Goal: Task Accomplishment & Management: Complete application form

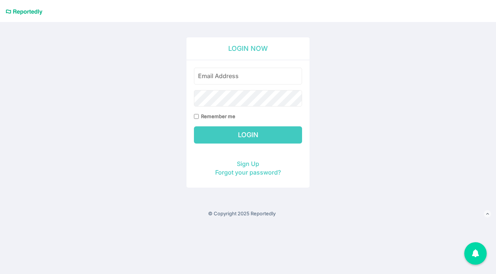
type input "ren.custodio@60hertzenergy.com"
click at [224, 141] on input "Login" at bounding box center [248, 134] width 108 height 17
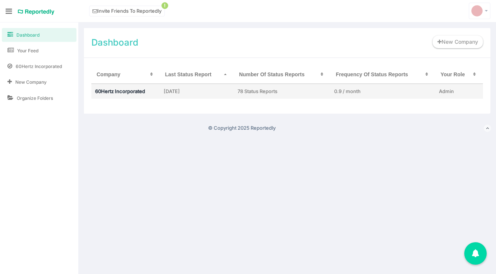
click at [137, 88] on link "60Hertz Incorporated" at bounding box center [120, 91] width 50 height 6
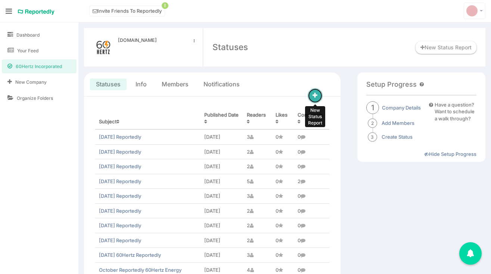
click at [316, 93] on span at bounding box center [314, 96] width 5 height 6
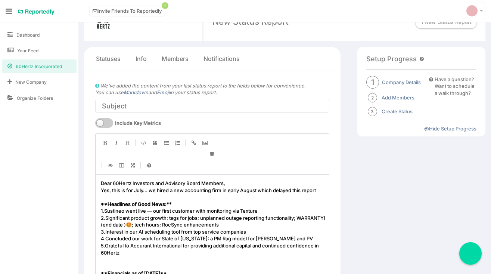
scroll to position [26, 0]
click at [136, 106] on input "text" at bounding box center [212, 105] width 234 height 13
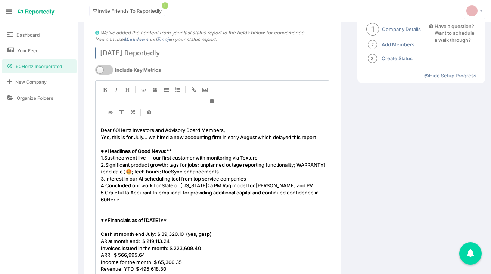
scroll to position [92, 0]
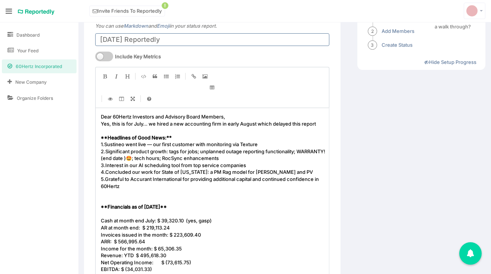
type input "August 2024 Reportedly"
click at [181, 122] on span "Yes, this is for July... we hired a new accounting firm in early August which d…" at bounding box center [208, 124] width 215 height 6
type textarea "Yes, this is for July... we hired a new accounting firm in early August which d…"
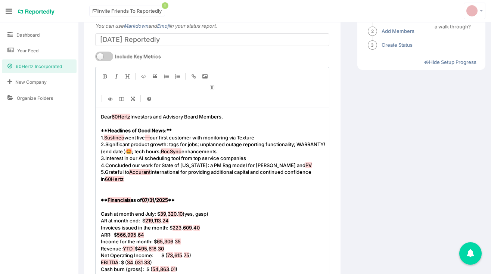
click at [147, 199] on span "07" at bounding box center [145, 200] width 6 height 6
type textarea "08"
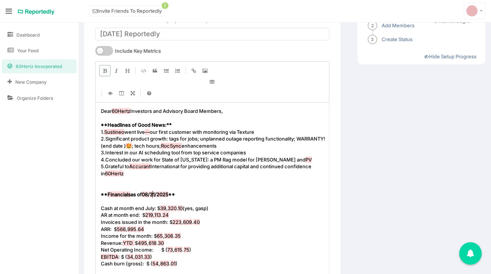
scroll to position [104, 0]
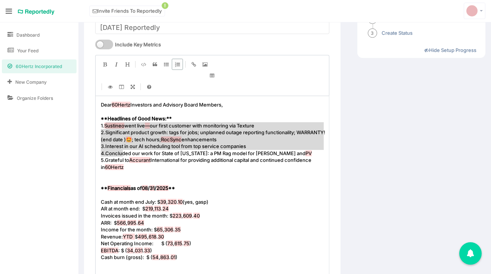
type textarea "Sustineo went live — our first customer with monitoring via Texture 2. Signific…"
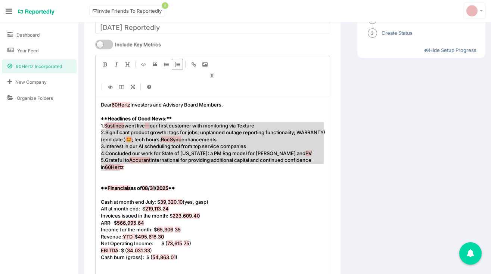
drag, startPoint x: 106, startPoint y: 125, endPoint x: 124, endPoint y: 165, distance: 43.8
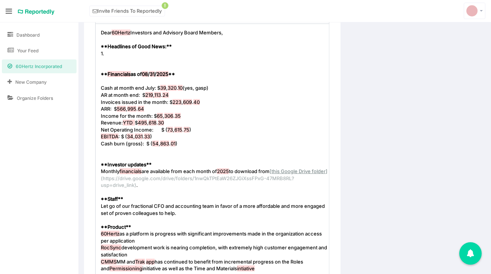
scroll to position [188, 0]
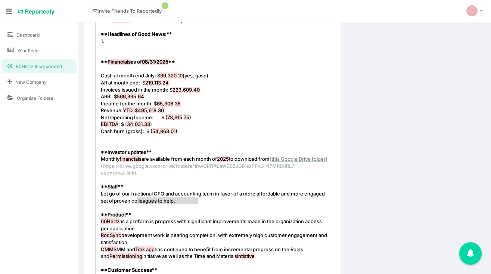
type textarea "Let go of our fractional CFO and accounting team in favor of a more affordable …"
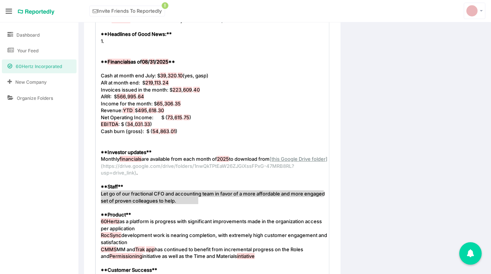
drag, startPoint x: 201, startPoint y: 203, endPoint x: 89, endPoint y: 194, distance: 112.3
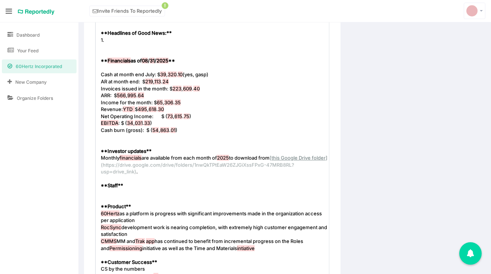
scroll to position [190, 0]
type textarea "60Hertz as a platform is progress with significant improvements made in the org…"
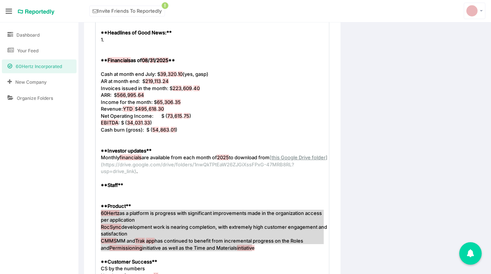
drag, startPoint x: 260, startPoint y: 247, endPoint x: 76, endPoint y: 213, distance: 187.1
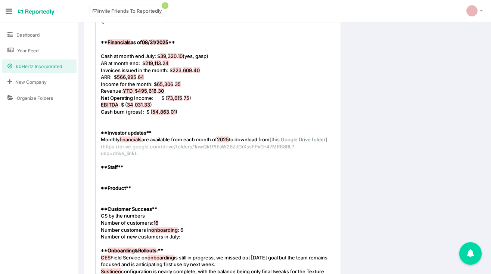
scroll to position [210, 0]
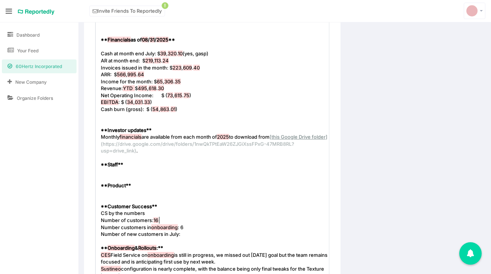
click at [164, 222] on pre "Number of customers: 16" at bounding box center [214, 219] width 231 height 7
click at [198, 230] on pre "Number of new customers in July:" at bounding box center [214, 233] width 231 height 7
click at [175, 234] on span "Number of new customers in July:" at bounding box center [142, 234] width 82 height 6
type textarea "August"
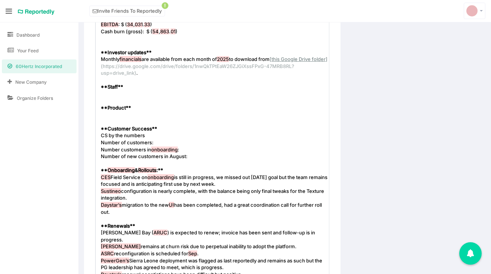
scroll to position [291, 0]
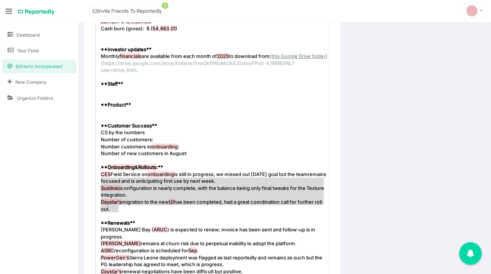
type textarea "CES Field Service on onboarding is still in progress, we missed out Aug 1st goa…"
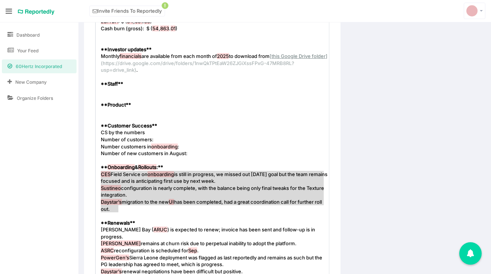
drag, startPoint x: 129, startPoint y: 209, endPoint x: 75, endPoint y: 177, distance: 62.8
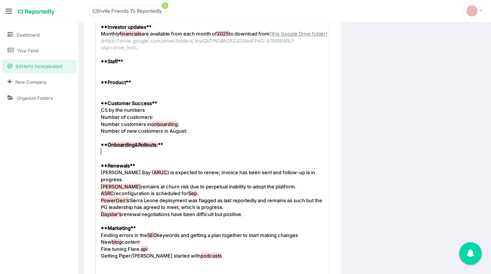
scroll to position [359, 0]
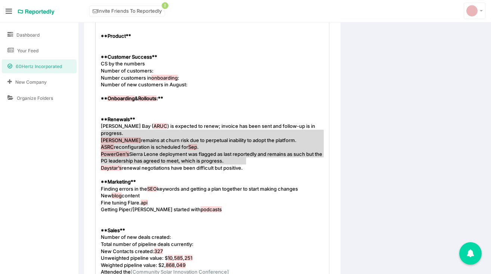
type textarea "Hooper Bay (ARUC) is expected to renew; invoice has been sent and follow-up is …"
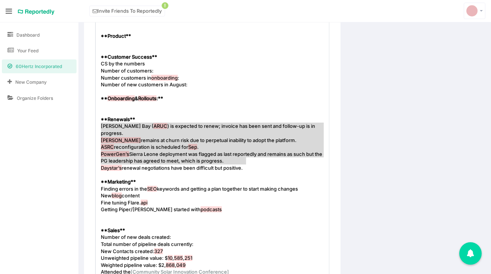
drag, startPoint x: 265, startPoint y: 159, endPoint x: 98, endPoint y: 127, distance: 170.1
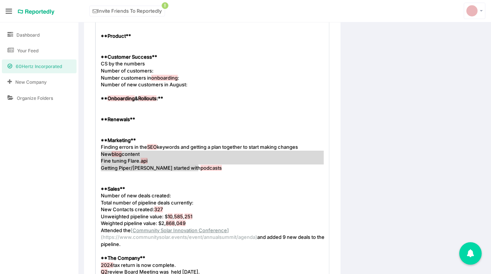
type textarea "Finding errors in the SEO keywords and getting a plan together to start making …"
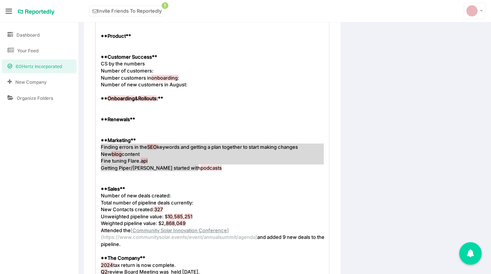
drag, startPoint x: 197, startPoint y: 167, endPoint x: 79, endPoint y: 150, distance: 118.8
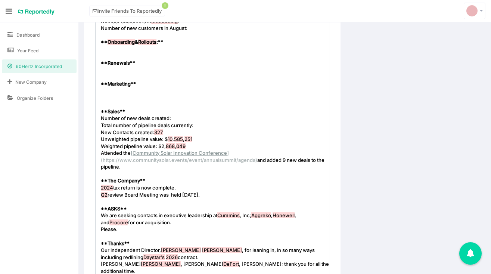
scroll to position [427, 0]
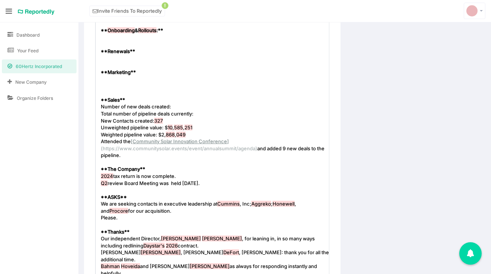
type textarea "$10,585,251"
drag, startPoint x: 165, startPoint y: 129, endPoint x: 199, endPoint y: 128, distance: 34.0
paste textarea
type textarea "327"
drag, startPoint x: 162, startPoint y: 120, endPoint x: 155, endPoint y: 120, distance: 7.1
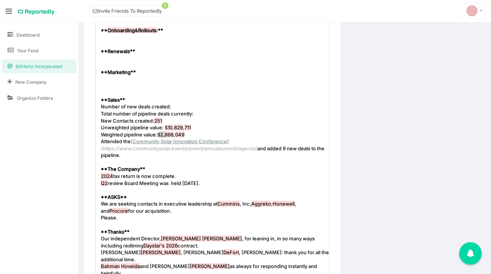
type textarea "$2,868,049"
drag, startPoint x: 160, startPoint y: 135, endPoint x: 166, endPoint y: 136, distance: 6.0
paste textarea
click at [204, 108] on pre "Number of new deals created:" at bounding box center [214, 106] width 231 height 7
click at [221, 112] on pre "Total number of pipeline deals currently:" at bounding box center [214, 113] width 231 height 7
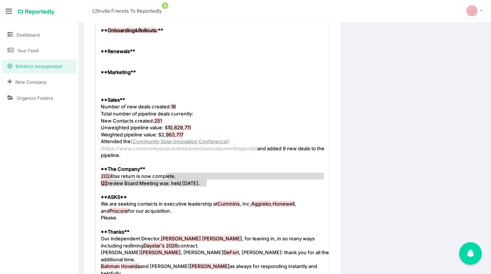
type textarea "2024 tax return is now complete. Q2 review Board Meeting was held July 25th."
drag, startPoint x: 206, startPoint y: 182, endPoint x: 89, endPoint y: 173, distance: 116.7
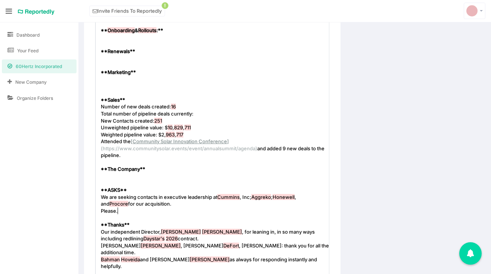
type textarea "We are seeking contacts in executive leadership at Cummins, Inc; Aggreko; Honew…"
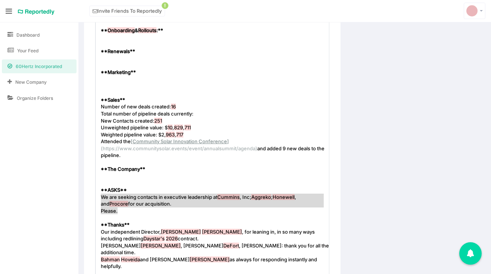
drag, startPoint x: 148, startPoint y: 213, endPoint x: 80, endPoint y: 199, distance: 69.3
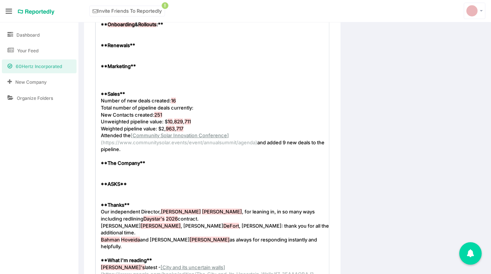
scroll to position [440, 0]
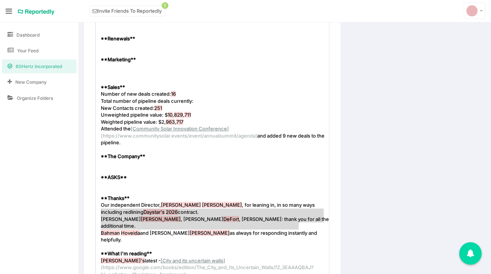
type textarea "Our independent Director, Gerd Goette, for leaning in, in so many ways includin…"
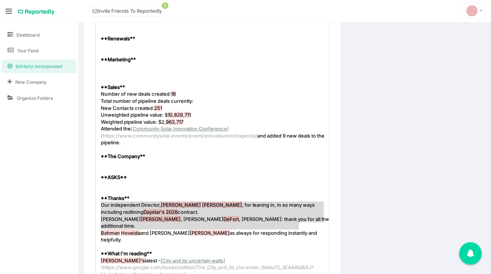
drag, startPoint x: 301, startPoint y: 229, endPoint x: 48, endPoint y: 205, distance: 254.1
click at [48, 205] on section "Reportedly Invite Friends To Reportedly ! Settings Support Notifications Logout…" at bounding box center [245, 4] width 491 height 888
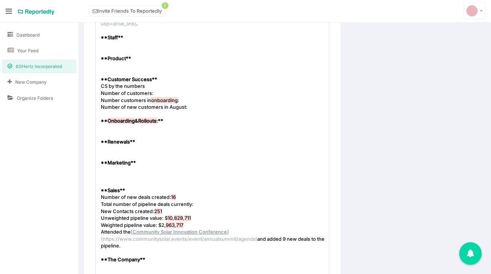
scroll to position [338, 0]
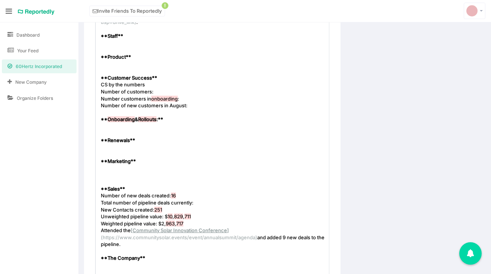
click at [210, 109] on pre "​" at bounding box center [214, 112] width 231 height 7
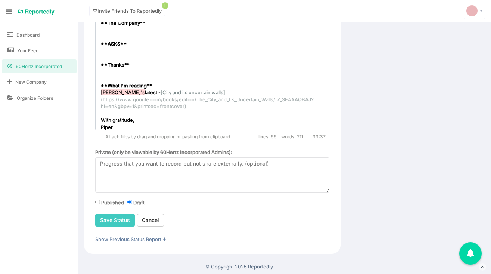
scroll to position [585, 0]
click at [115, 224] on input "Save Status" at bounding box center [115, 219] width 40 height 13
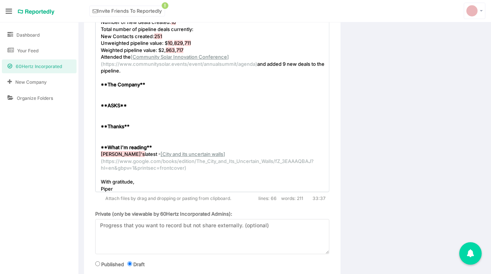
scroll to position [509, 0]
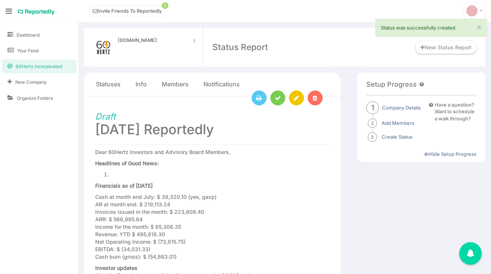
click at [51, 64] on span "60Hertz Incorporated" at bounding box center [39, 66] width 46 height 6
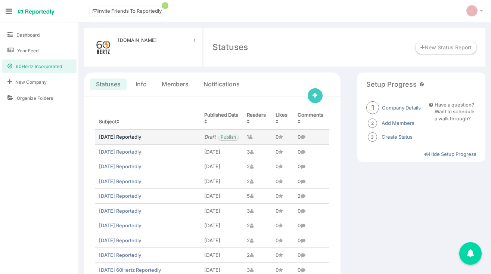
click at [117, 140] on link "[DATE] Reportedly" at bounding box center [120, 137] width 42 height 6
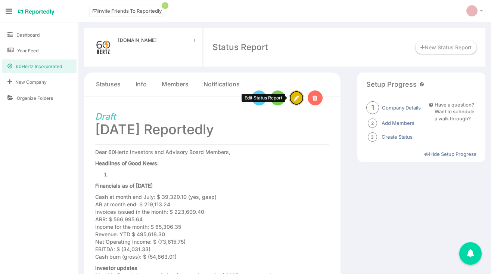
click at [297, 101] on icon at bounding box center [296, 98] width 5 height 6
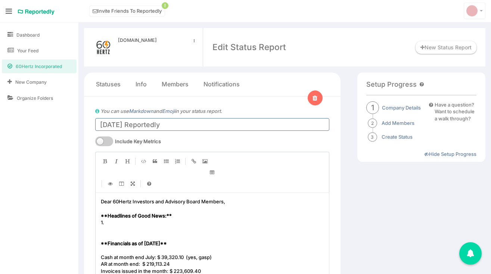
click at [141, 128] on input "[DATE] Reportedly" at bounding box center [212, 124] width 234 height 13
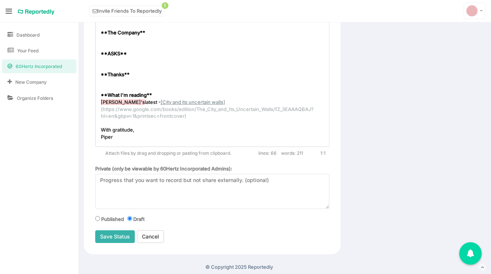
scroll to position [562, 0]
type input "[DATE] Reportedly"
click at [116, 235] on input "Save Status" at bounding box center [115, 236] width 40 height 13
